Goal: Find specific page/section: Find specific page/section

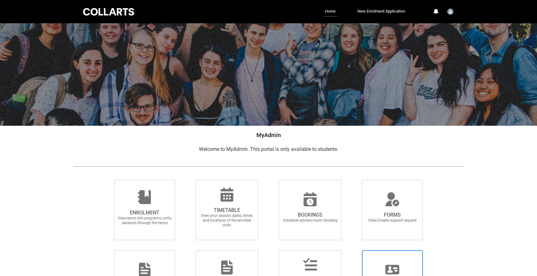
click at [402, 261] on span "DIGITAL STUDENT ID View your digital student id card" at bounding box center [392, 280] width 61 height 60
click at [354, 250] on input "DIGITAL STUDENT ID View your digital student id card" at bounding box center [354, 250] width 0 height 0
radio input "true"
click at [396, 267] on icon at bounding box center [393, 269] width 14 height 9
click at [354, 250] on input "DIGITAL STUDENT ID View your digital student id card" at bounding box center [354, 250] width 0 height 0
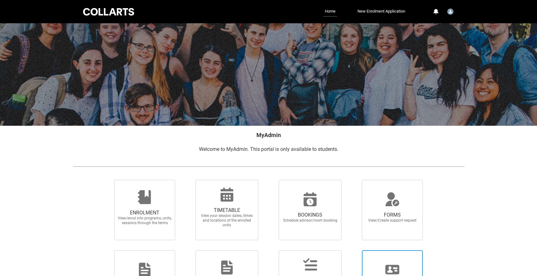
radio input "true"
